Goal: Navigation & Orientation: Find specific page/section

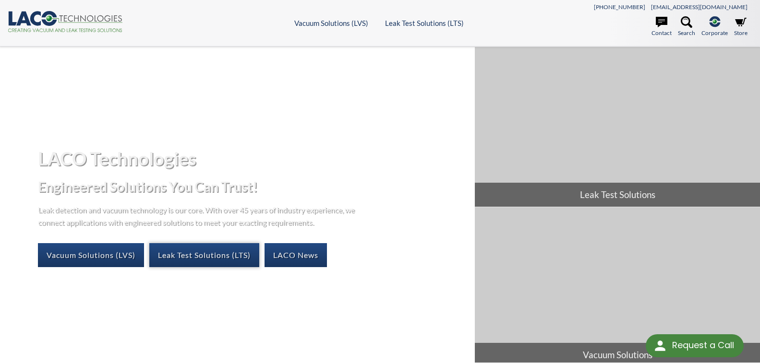
click at [188, 258] on link "Leak Test Solutions (LTS)" at bounding box center [204, 255] width 110 height 24
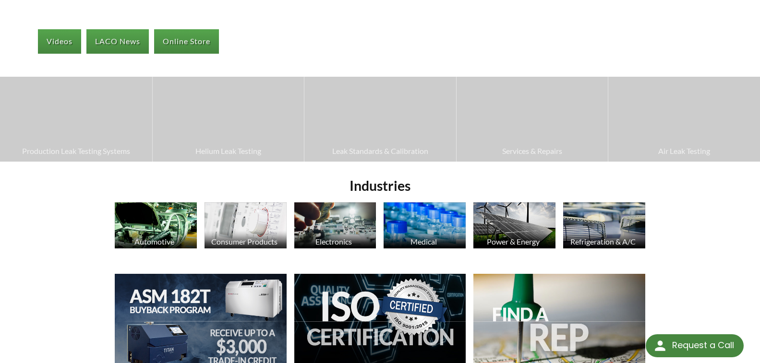
scroll to position [209, 0]
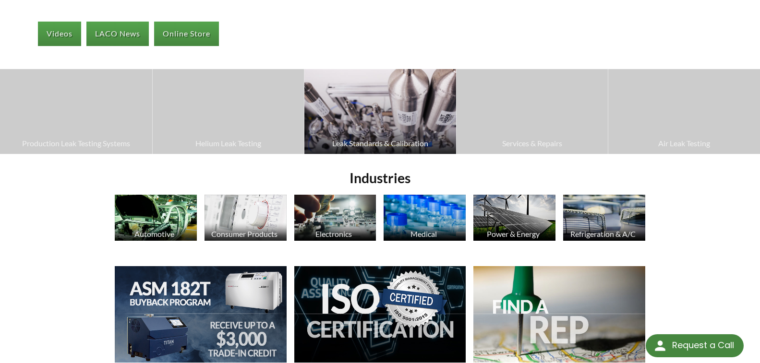
click at [377, 143] on span "Leak Standards & Calibration" at bounding box center [380, 143] width 142 height 12
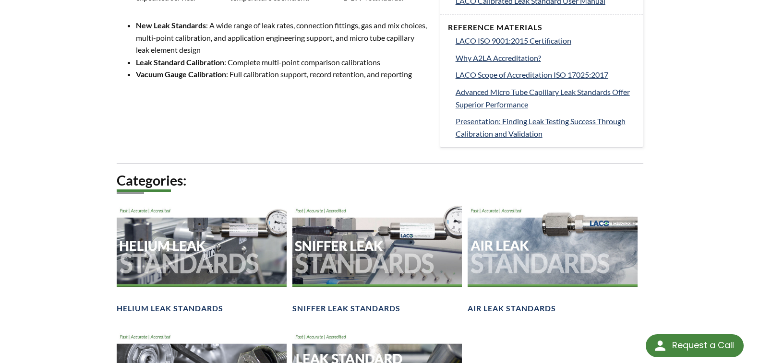
scroll to position [627, 0]
